Goal: Information Seeking & Learning: Learn about a topic

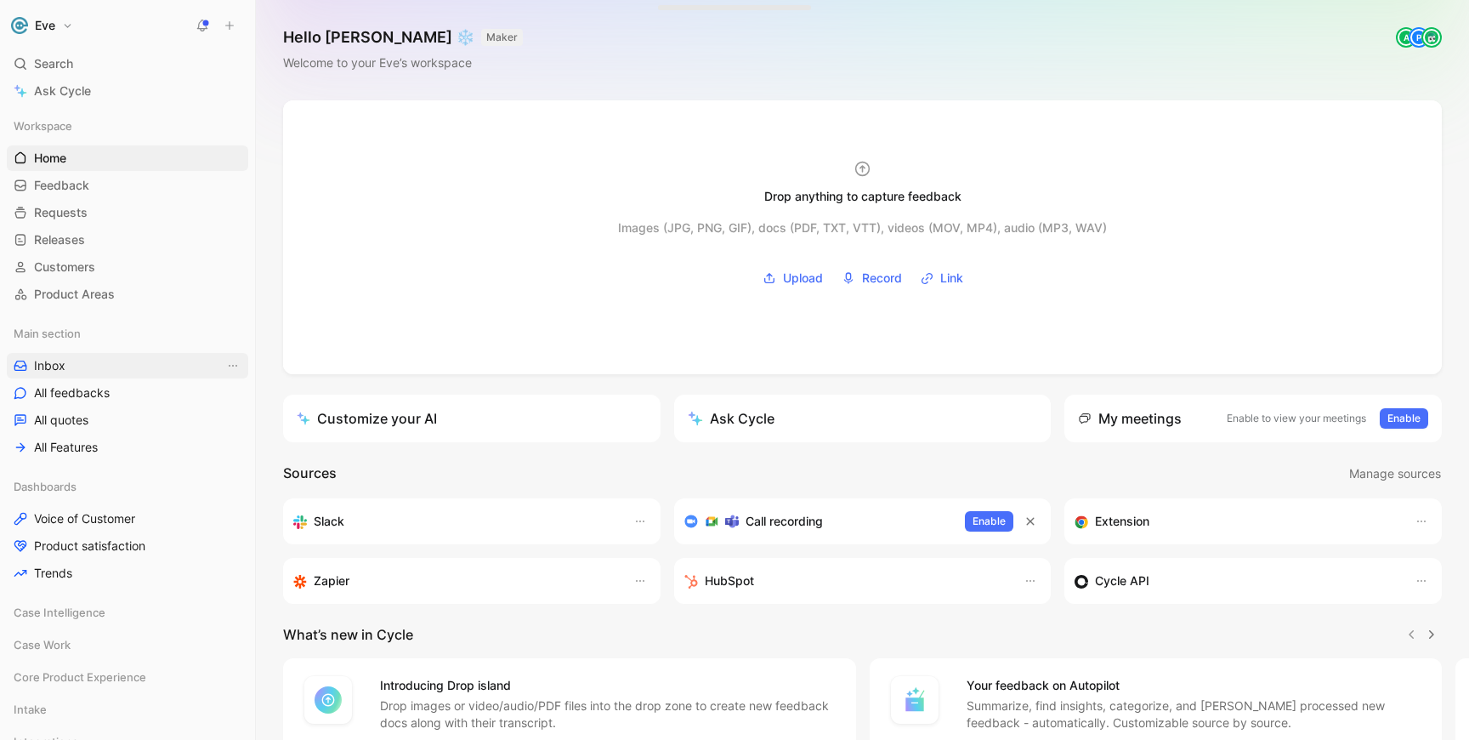
click at [79, 366] on link "Inbox" at bounding box center [127, 366] width 241 height 26
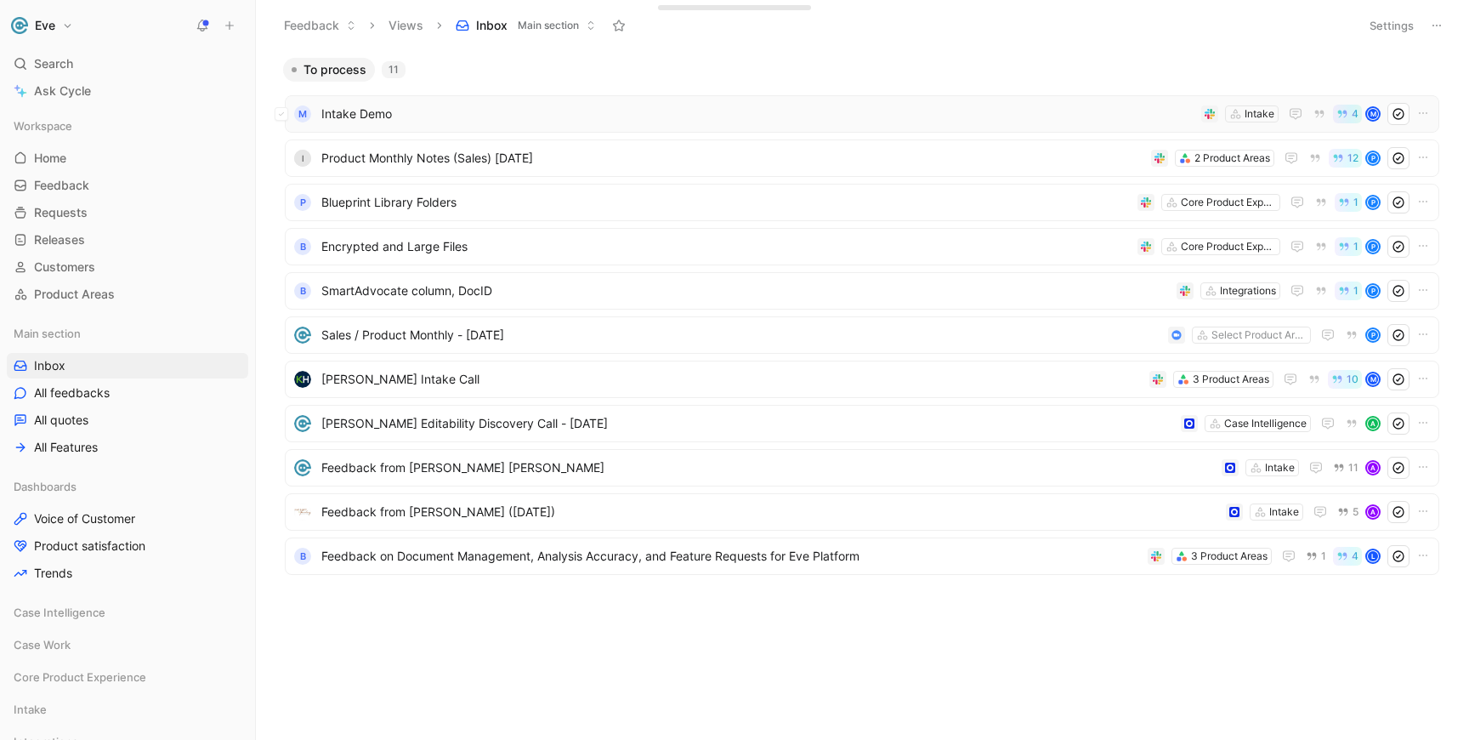
click at [377, 111] on span "Intake Demo" at bounding box center [757, 114] width 873 height 20
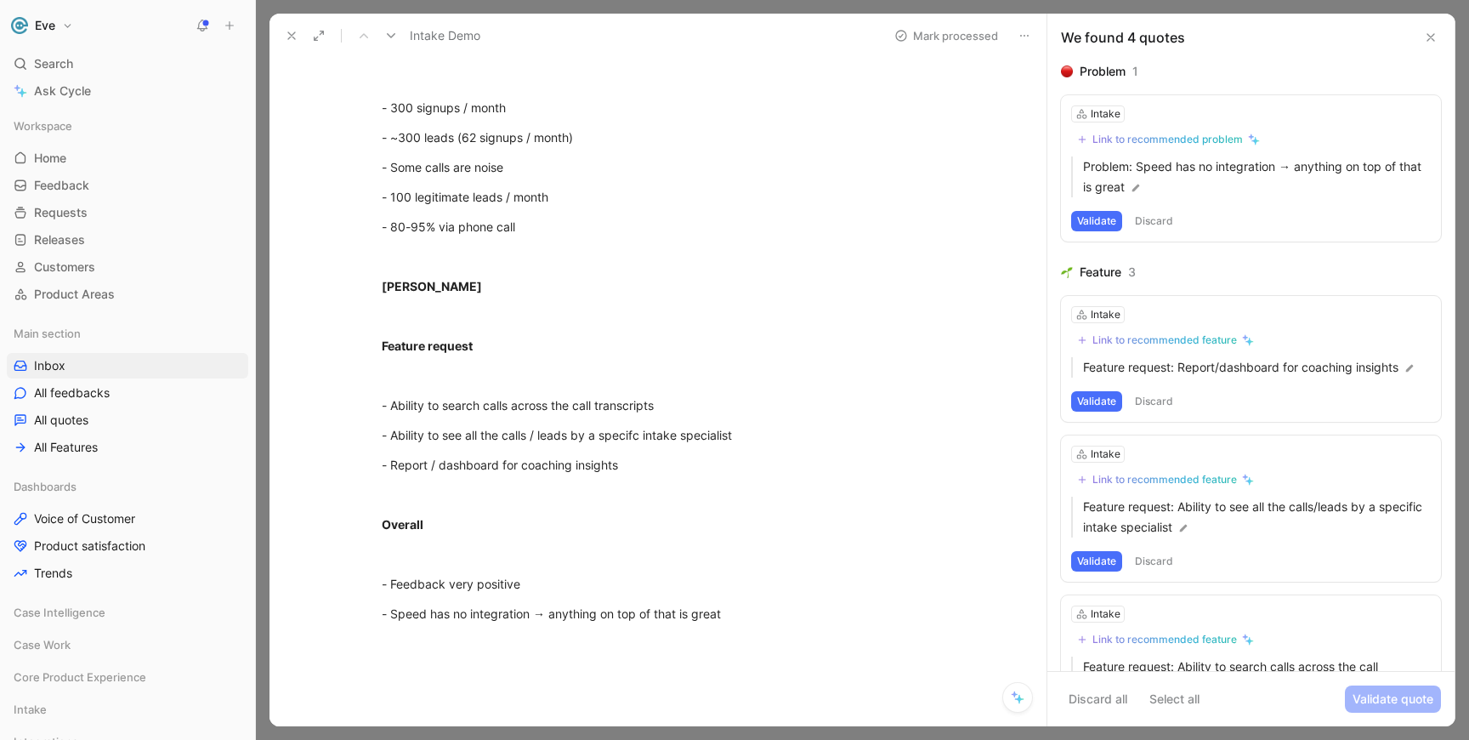
scroll to position [656, 0]
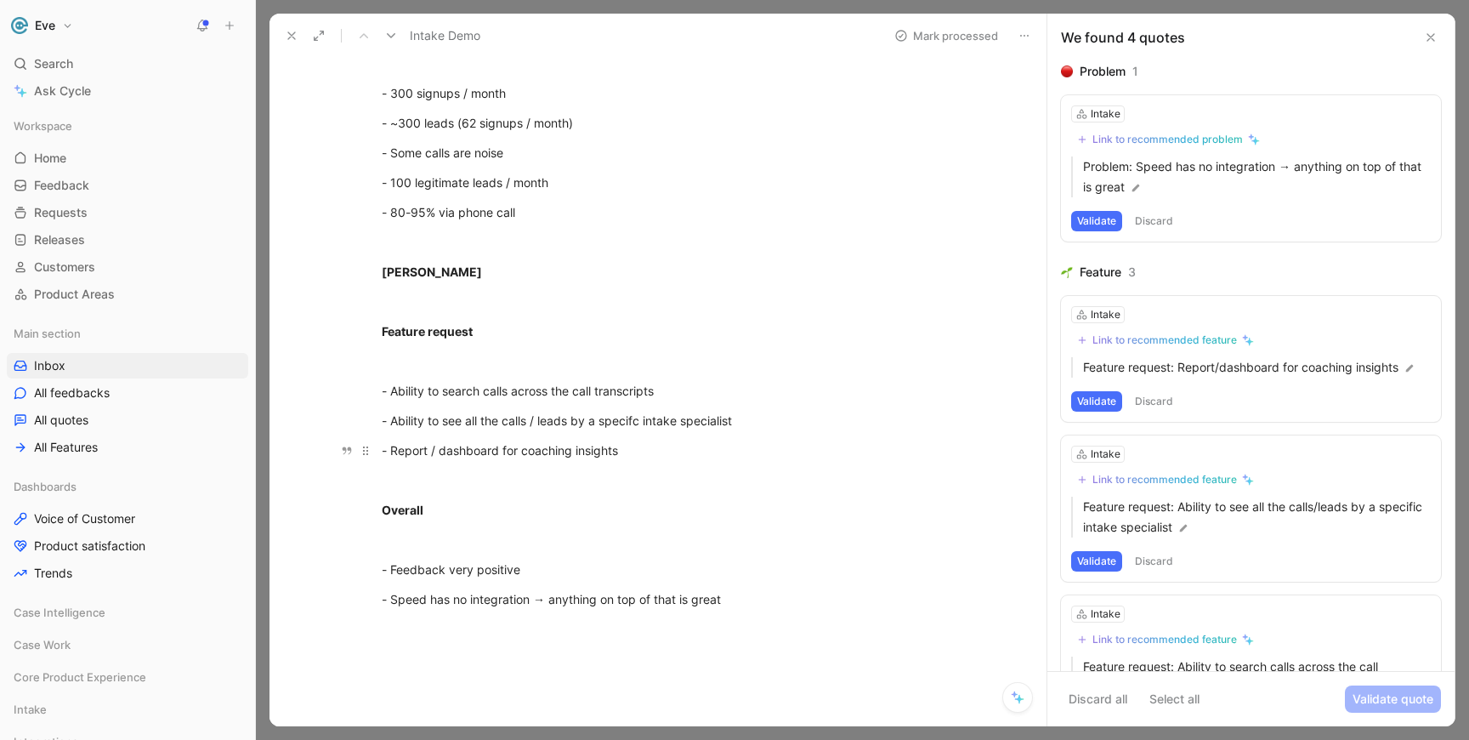
click at [667, 457] on div "- Report / dashboard for coaching insights" at bounding box center [676, 450] width 588 height 18
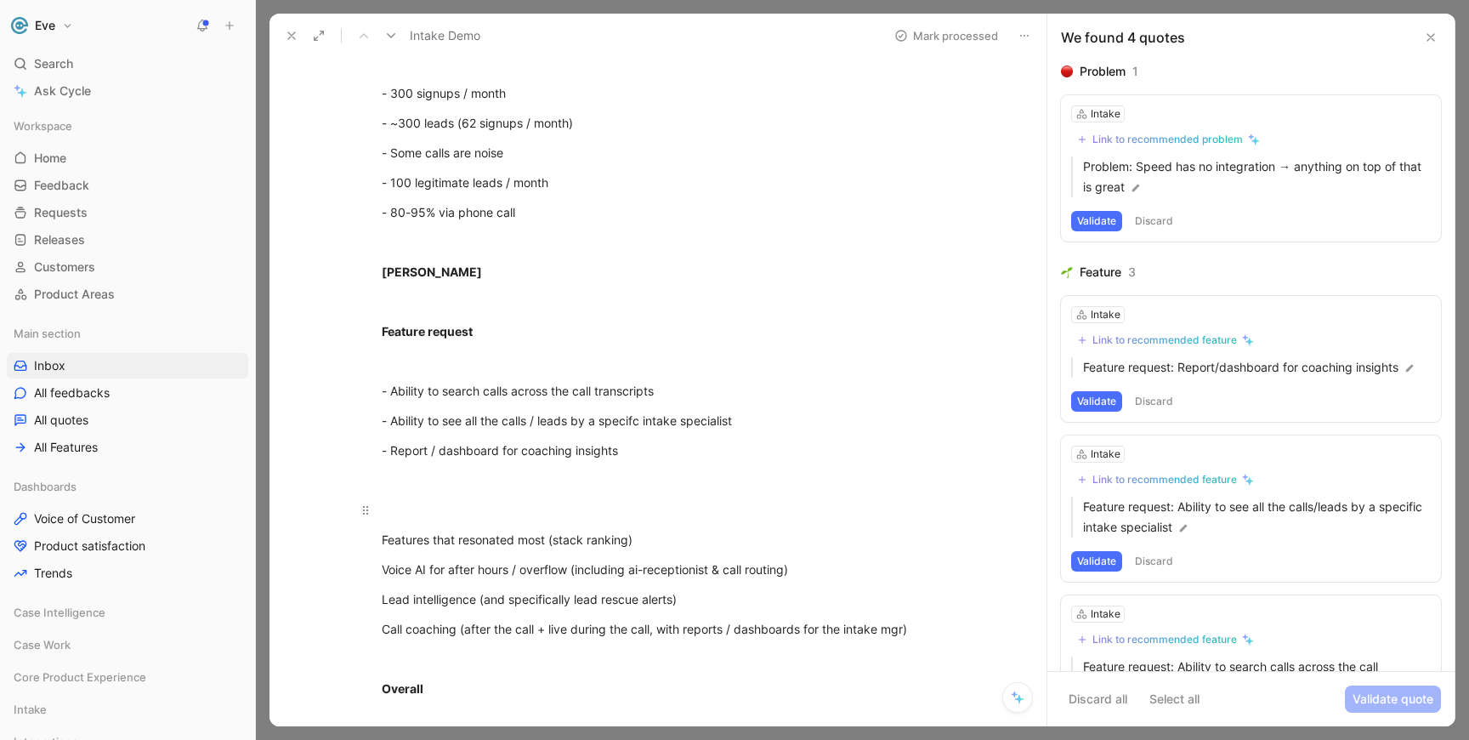
click at [445, 513] on div at bounding box center [676, 510] width 588 height 18
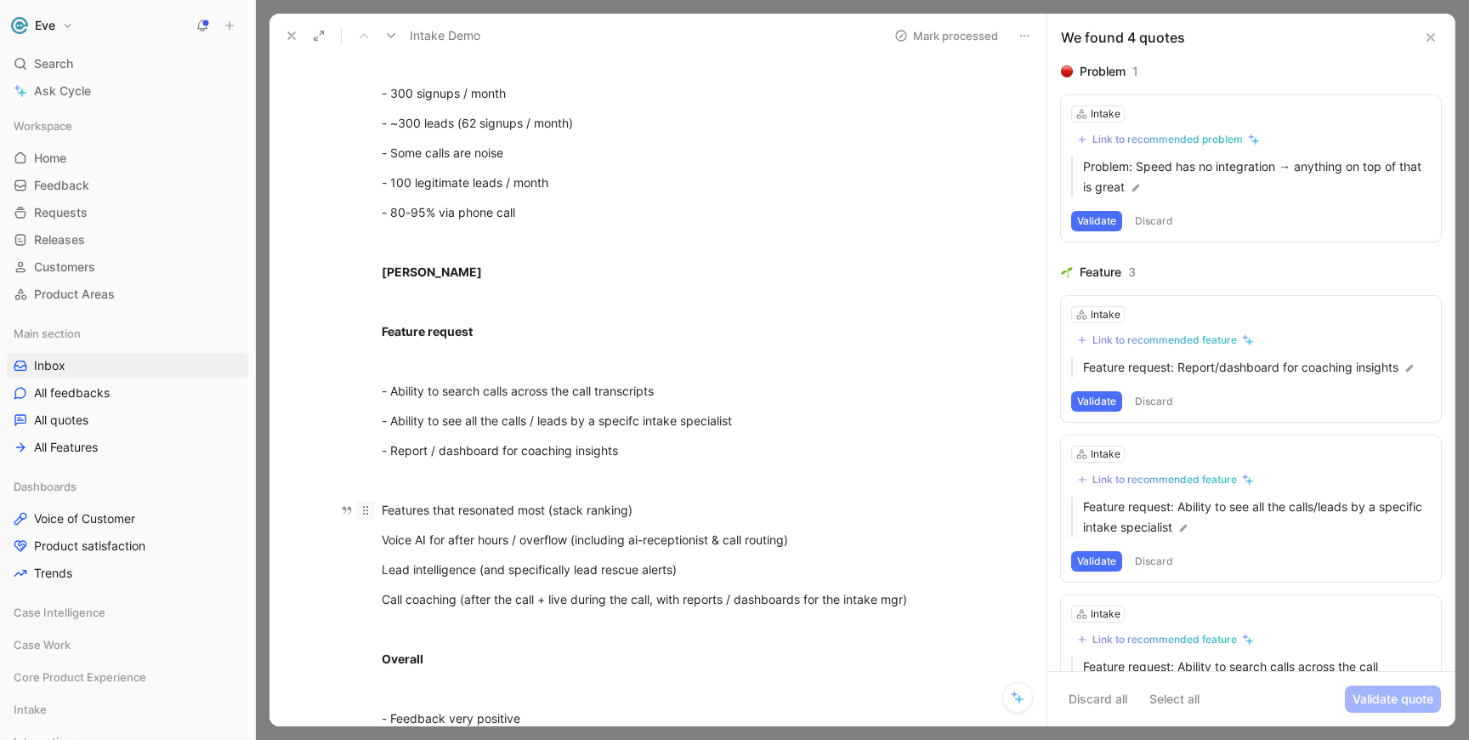
drag, startPoint x: 660, startPoint y: 516, endPoint x: 356, endPoint y: 514, distance: 303.6
click at [356, 514] on p "Features that resonated most (stack ranking)" at bounding box center [675, 510] width 653 height 28
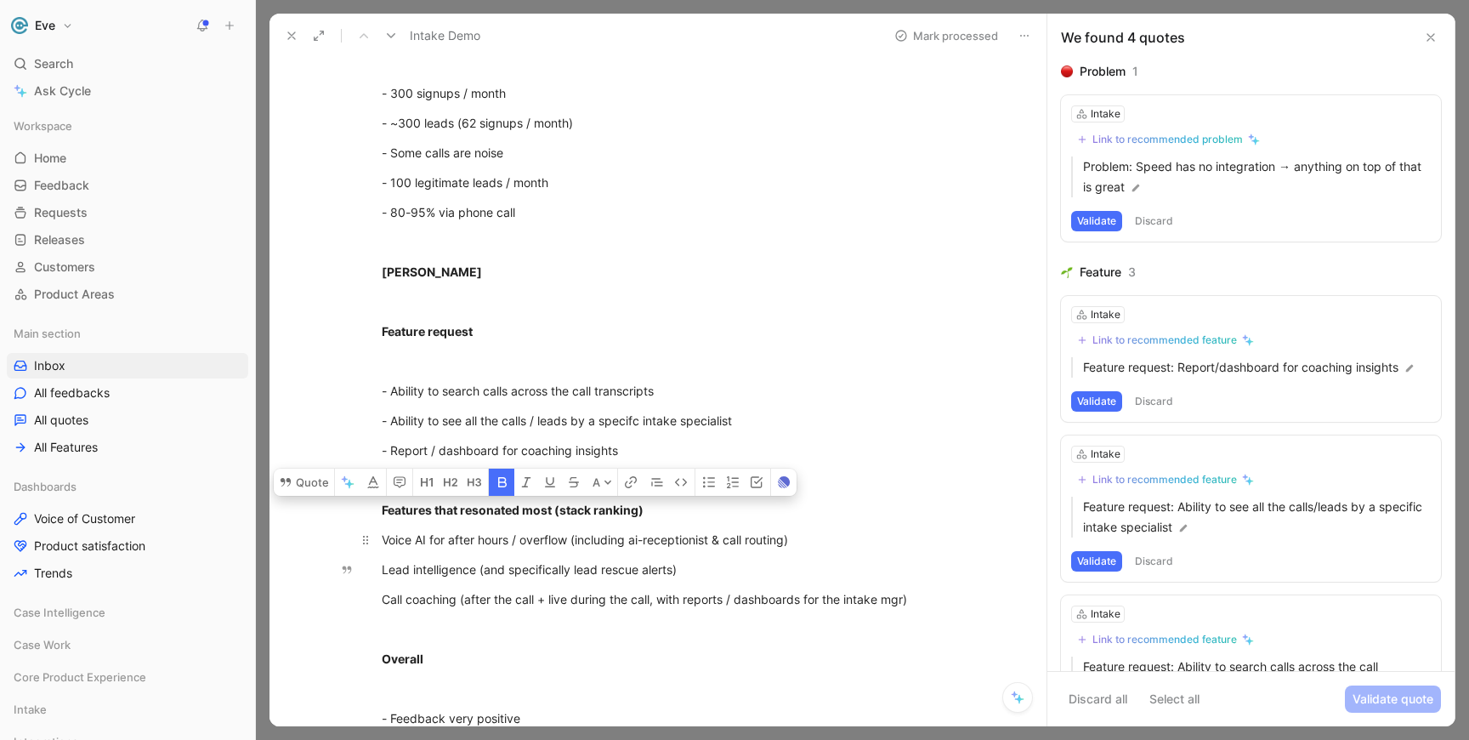
click at [756, 546] on div "Voice AI for after hours / overflow (including ai-receptionist & call routing)" at bounding box center [676, 540] width 588 height 18
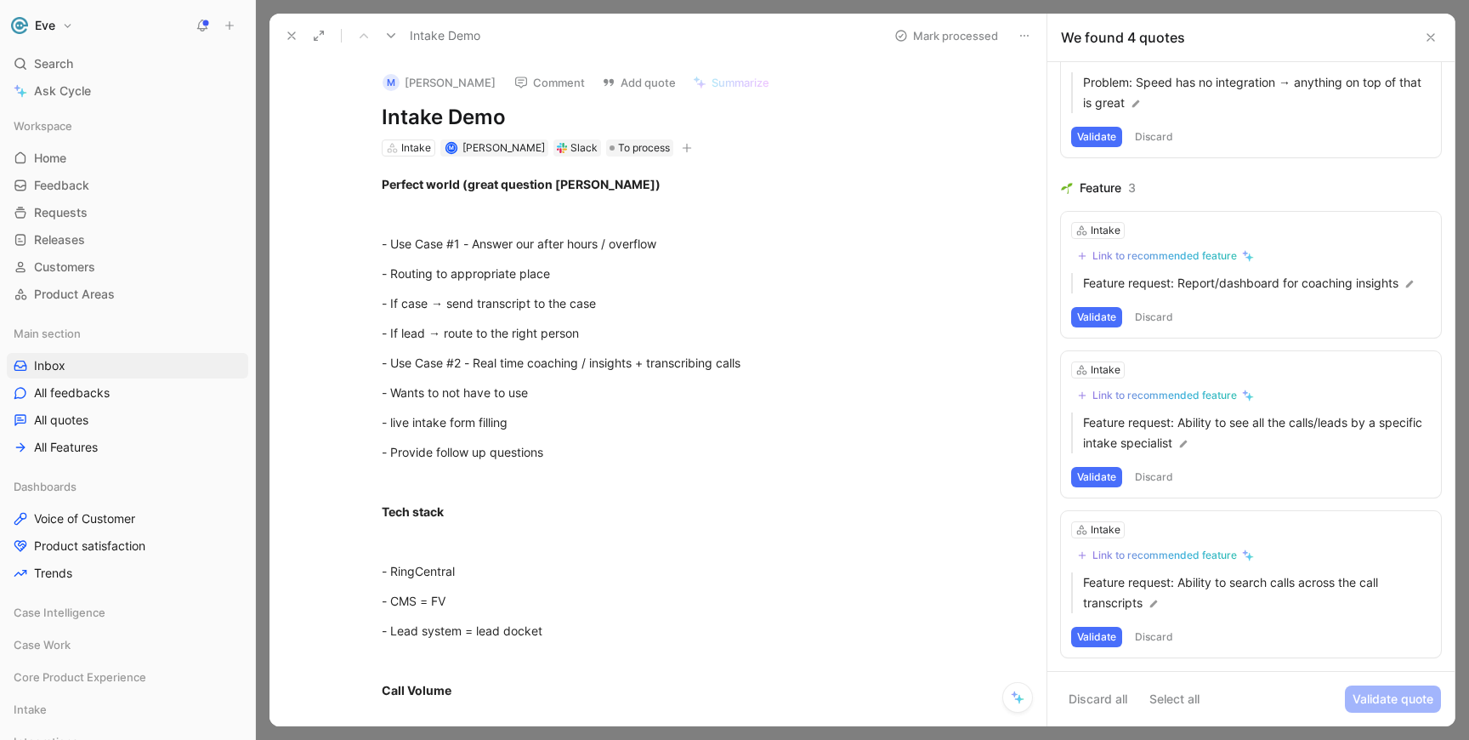
scroll to position [0, 0]
